Goal: Transaction & Acquisition: Purchase product/service

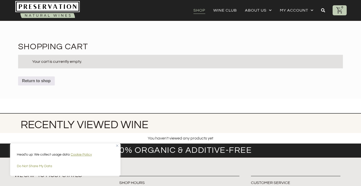
click at [201, 9] on link "Shop" at bounding box center [200, 10] width 12 height 7
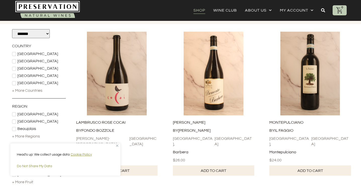
scroll to position [67, 0]
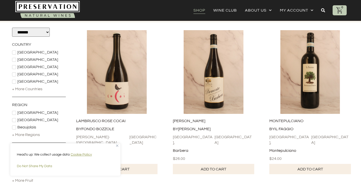
click at [213, 164] on link "Add to cart" at bounding box center [213, 169] width 81 height 10
click at [342, 10] on div "1" at bounding box center [342, 7] width 5 height 5
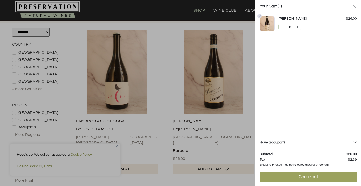
click at [324, 181] on link "Checkout $ 28.39" at bounding box center [309, 177] width 98 height 10
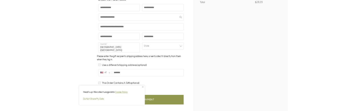
scroll to position [110, 0]
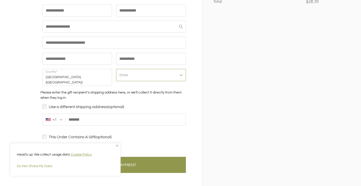
click at [179, 77] on span "State" at bounding box center [151, 75] width 70 height 12
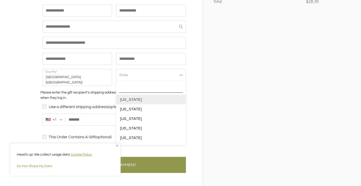
click at [198, 74] on div "Checkout Show Order Summary $ 28.39 1 [PERSON_NAME] × 1 $ 26.00" at bounding box center [122, 50] width 160 height 280
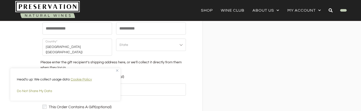
scroll to position [140, 0]
click at [218, 60] on div "Order Summary 1 [PERSON_NAME] × 1 $ 26.00 Coupon code Apply" at bounding box center [261, 21] width 116 height 280
click at [117, 70] on img "Close" at bounding box center [117, 70] width 2 height 2
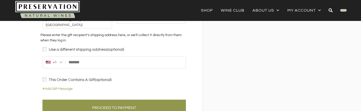
scroll to position [125, 0]
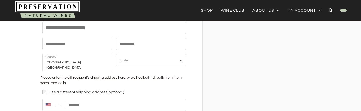
click at [202, 55] on div "Checkout Show Order Summary $ 28.39 1 Piemonte Barbera × 1 $ 26.00" at bounding box center [122, 35] width 160 height 280
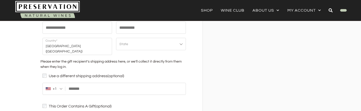
scroll to position [141, 0]
